Goal: Find specific page/section

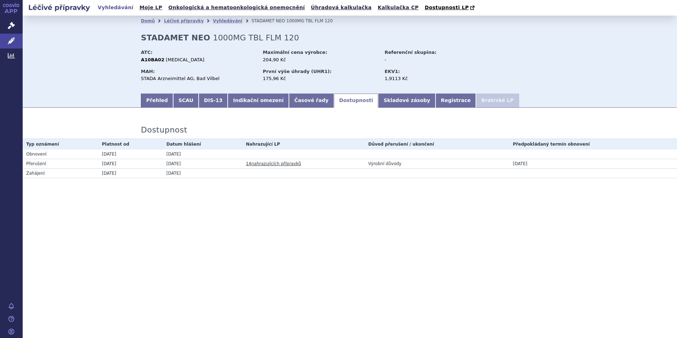
click at [106, 7] on link "Vyhledávání" at bounding box center [116, 8] width 40 height 10
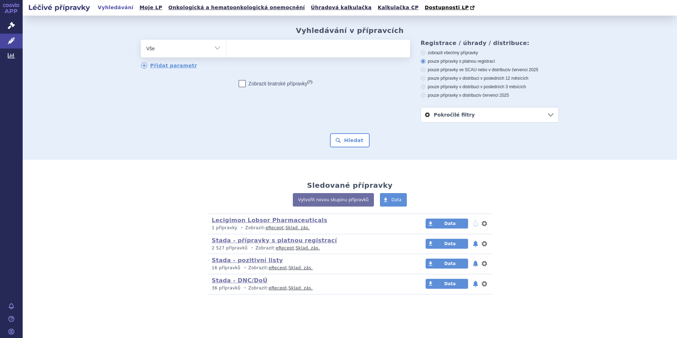
click at [250, 50] on ul at bounding box center [318, 47] width 184 height 15
click at [226, 50] on select at bounding box center [226, 48] width 0 height 18
click at [115, 9] on link "Vyhledávání" at bounding box center [116, 8] width 40 height 10
click at [113, 5] on link "Vyhledávání" at bounding box center [116, 8] width 40 height 10
click at [11, 26] on icon at bounding box center [11, 25] width 7 height 7
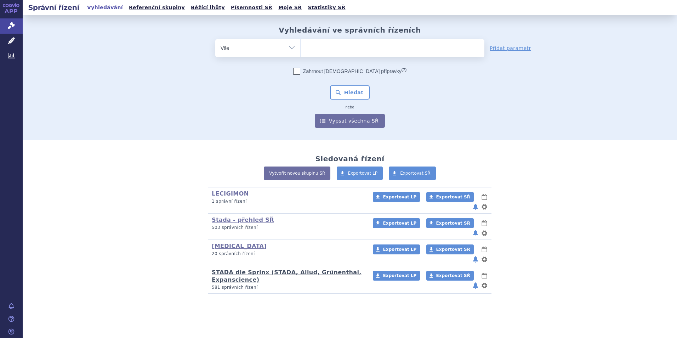
click at [226, 269] on link "STADA dle Sprinx (STADA, Aliud, Grünenthal, Expanscience)" at bounding box center [287, 276] width 150 height 14
